Goal: Find contact information: Find contact information

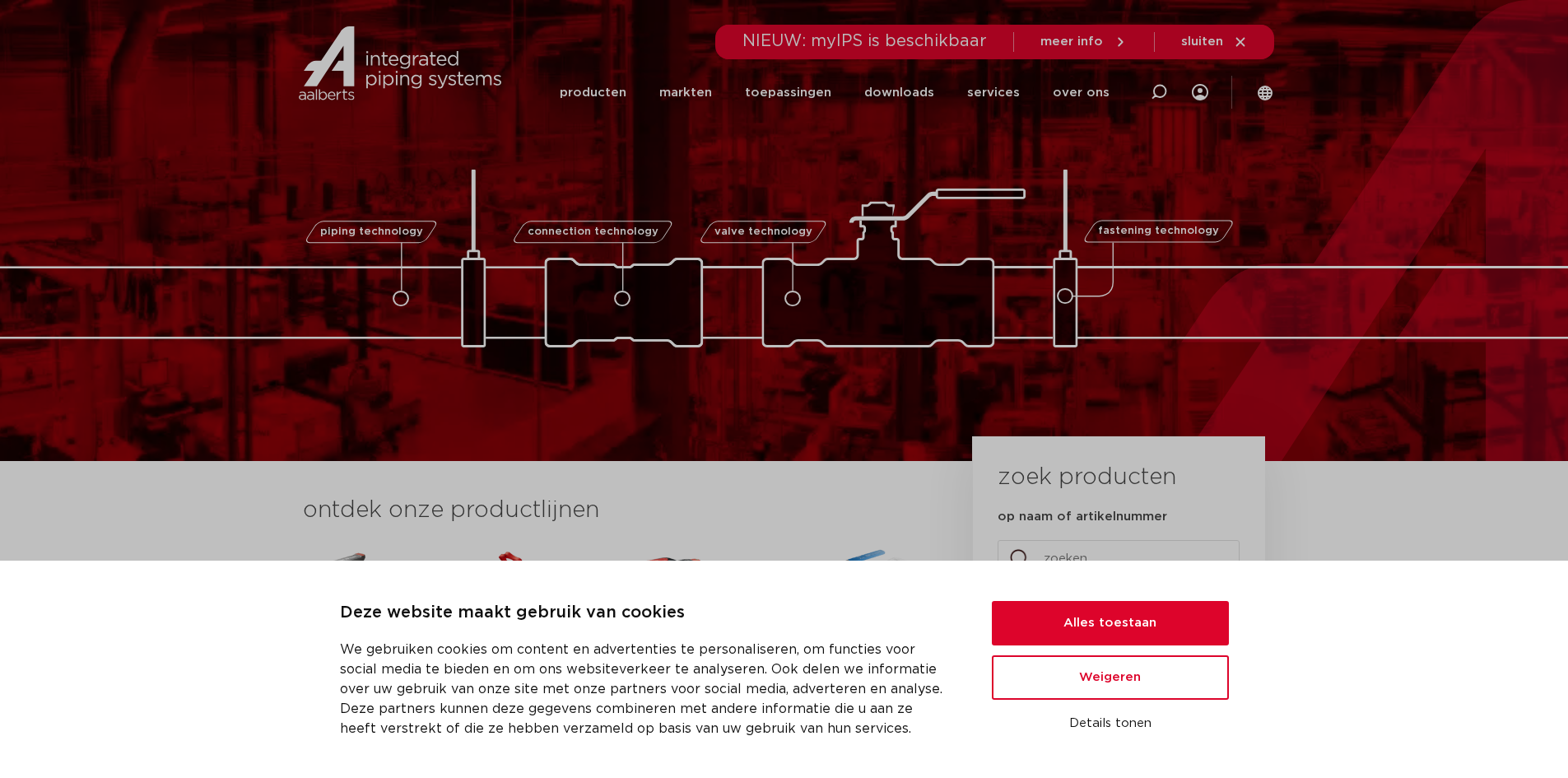
click at [1076, 88] on link "over ons" at bounding box center [1081, 92] width 57 height 66
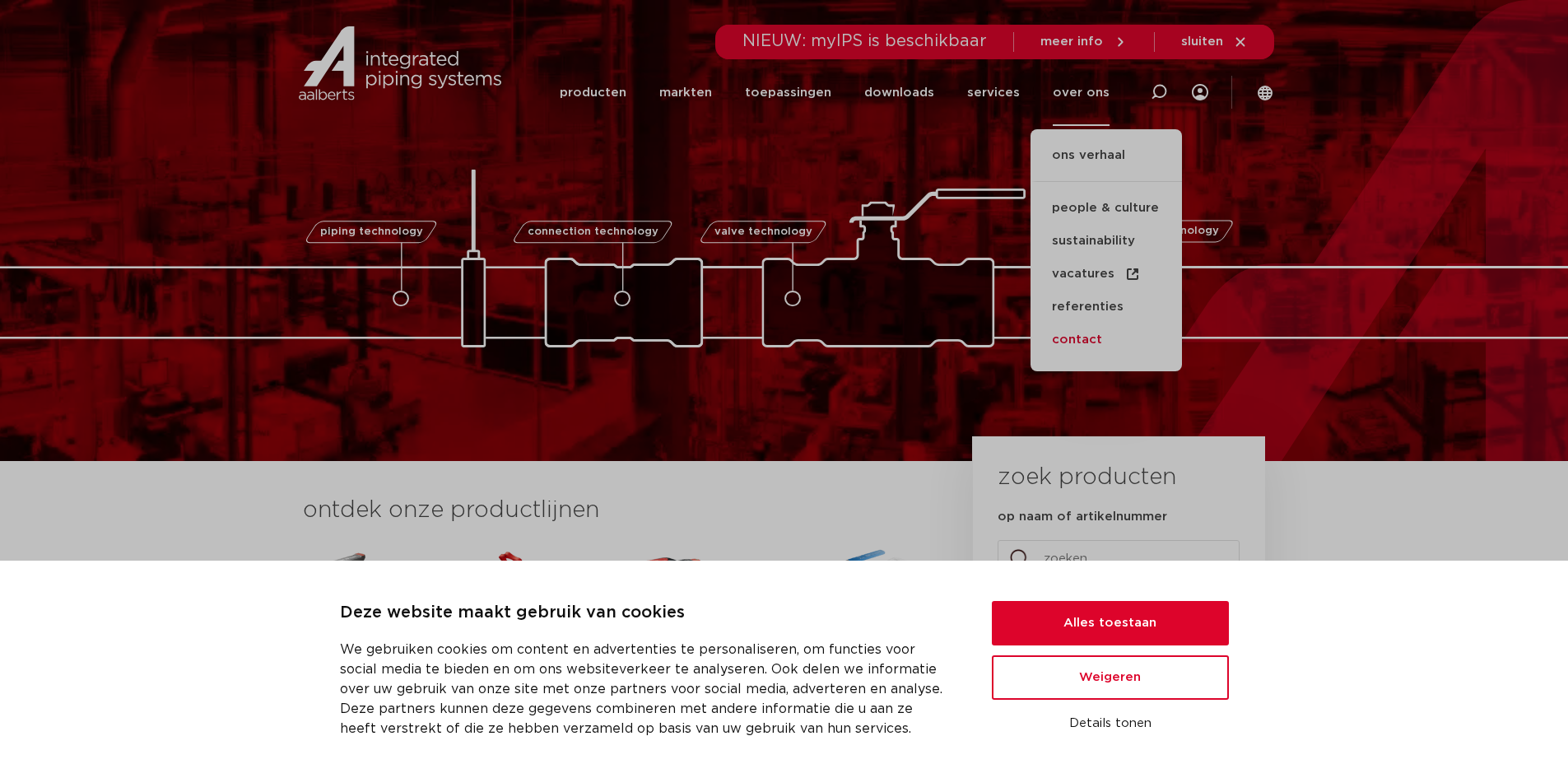
click at [1089, 335] on link "contact" at bounding box center [1106, 339] width 151 height 33
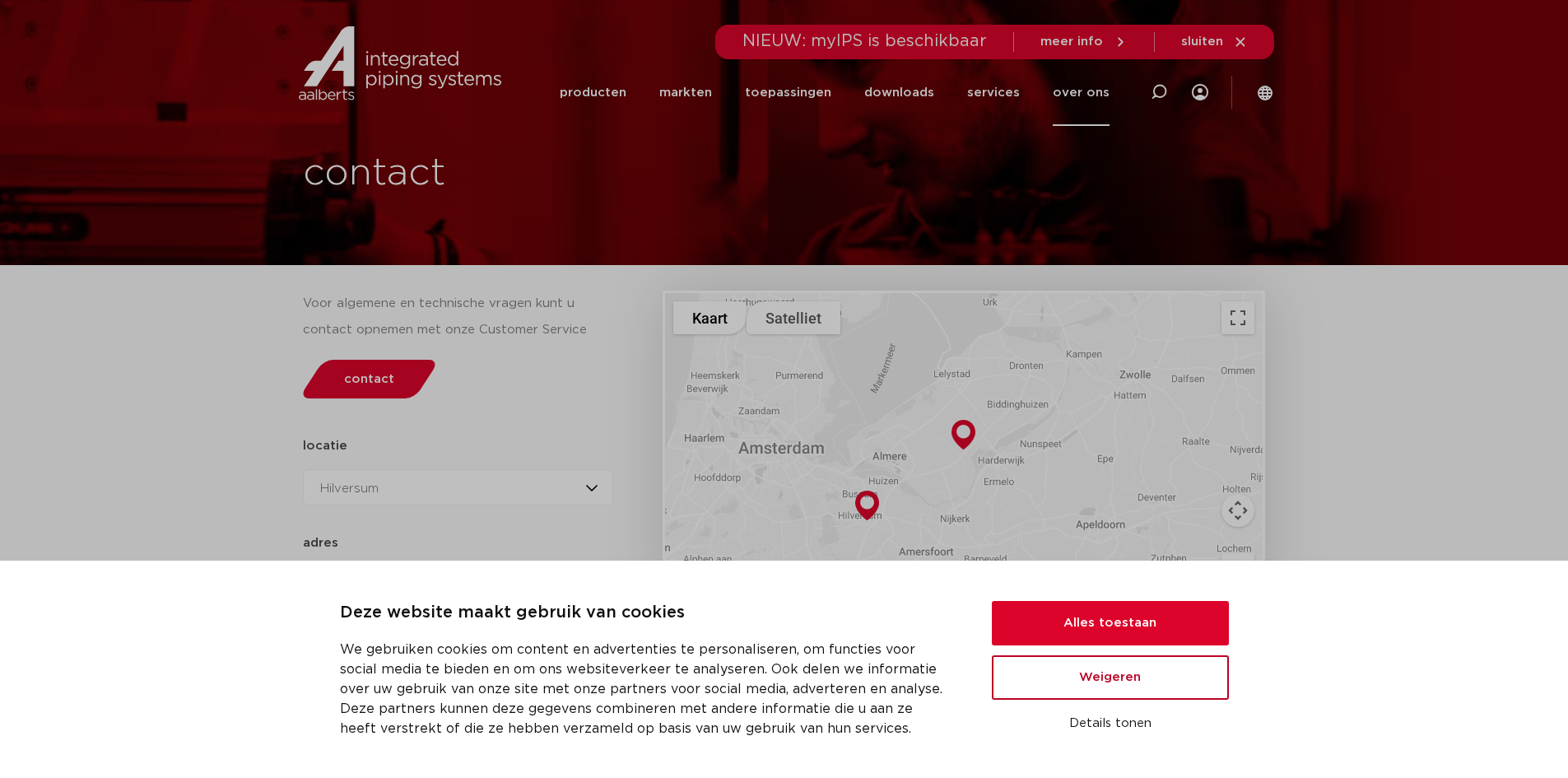
click at [1128, 678] on button "Weigeren" at bounding box center [1110, 677] width 237 height 44
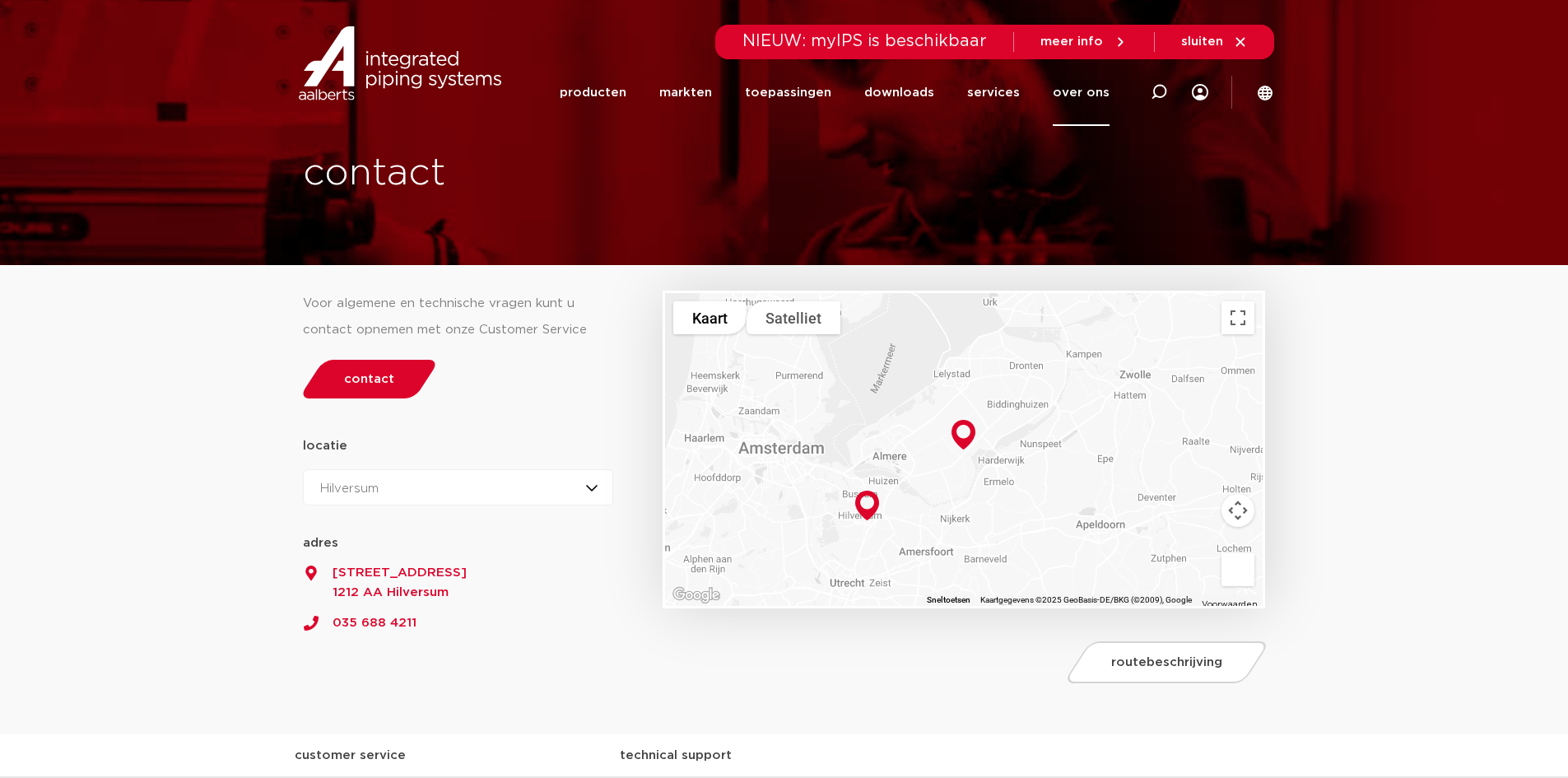
click at [1237, 39] on icon at bounding box center [1240, 42] width 9 height 9
